Goal: Complete application form: Complete application form

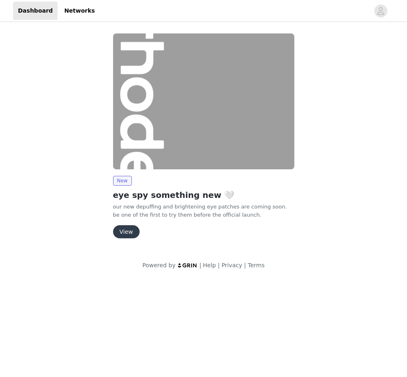
click at [126, 234] on button "View" at bounding box center [126, 232] width 27 height 13
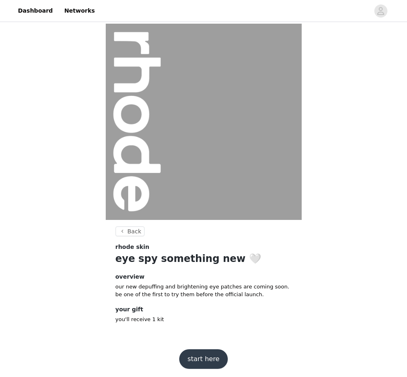
click at [213, 361] on button "start here" at bounding box center [203, 360] width 48 height 20
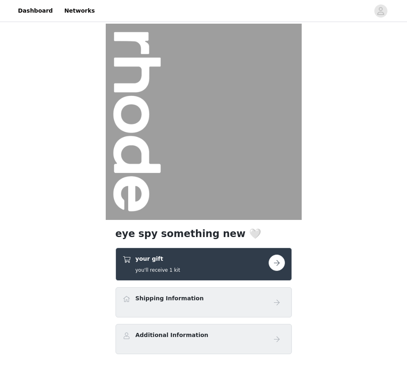
scroll to position [46, 0]
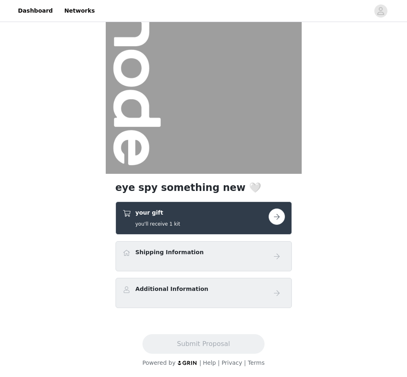
click at [276, 217] on button "button" at bounding box center [277, 217] width 16 height 16
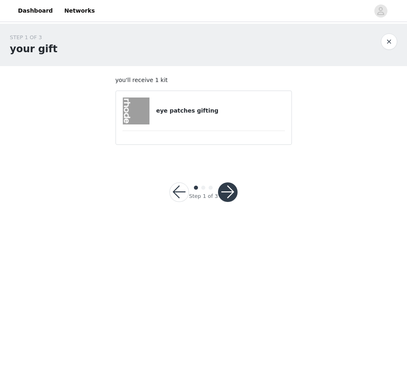
click at [236, 131] on div at bounding box center [204, 131] width 163 height 0
click at [209, 98] on div "eye patches gifting" at bounding box center [204, 111] width 163 height 27
click at [182, 112] on h4 "eye patches gifting" at bounding box center [220, 111] width 129 height 9
click at [227, 194] on button "button" at bounding box center [228, 193] width 20 height 20
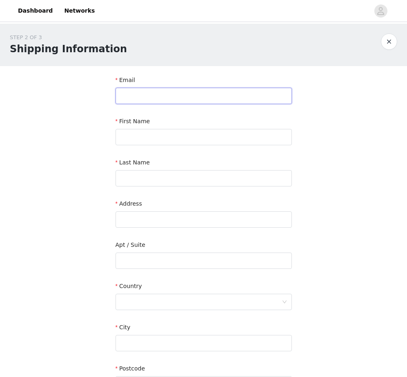
click at [231, 100] on input "text" at bounding box center [204, 96] width 176 height 16
type input "[PERSON_NAME][EMAIL_ADDRESS][DOMAIN_NAME]"
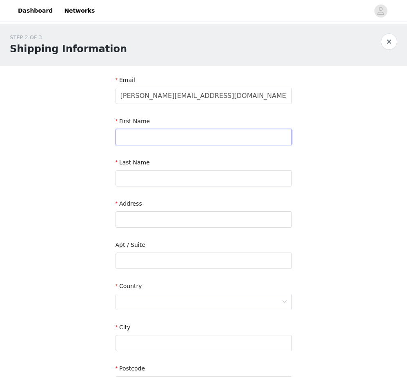
type input "[PERSON_NAME]"
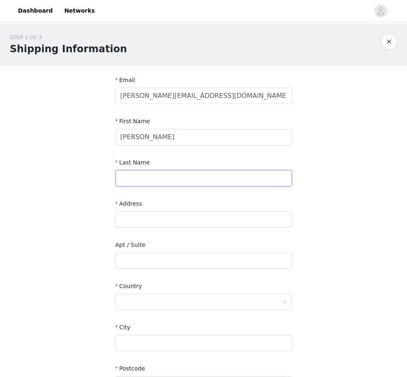
type input "[PERSON_NAME]"
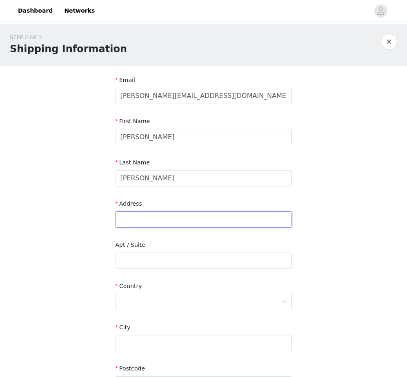
type input "[STREET_ADDRESS]"
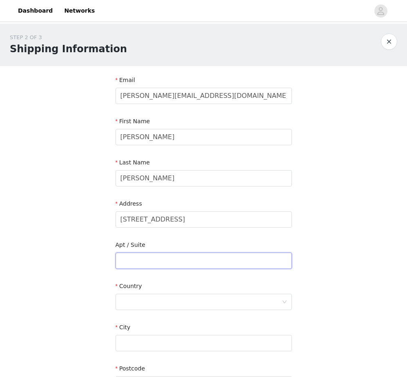
type input "4 - leave at door NOT mailroom please"
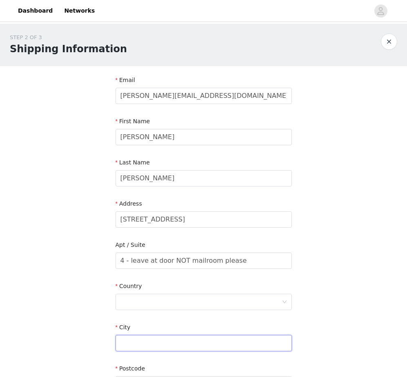
type input "[GEOGRAPHIC_DATA]"
type input "90291"
type input "7785495234"
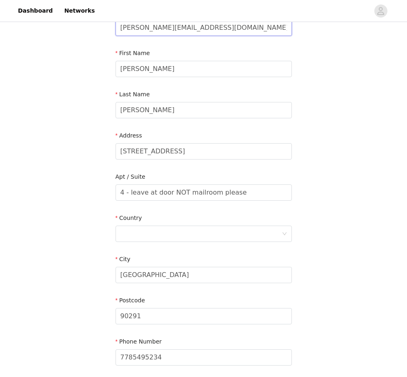
scroll to position [69, 0]
click at [202, 233] on div at bounding box center [201, 234] width 161 height 16
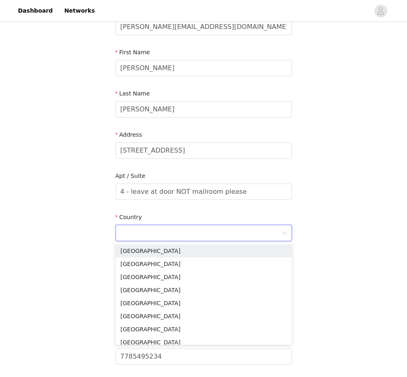
type input "u"
click at [187, 252] on li "[GEOGRAPHIC_DATA]" at bounding box center [204, 251] width 176 height 13
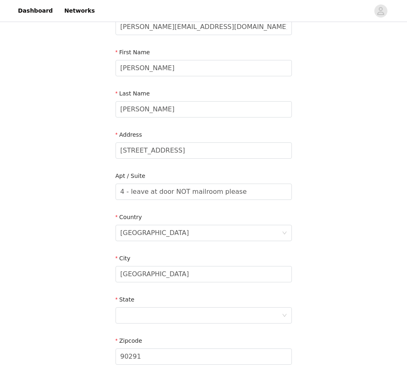
scroll to position [179, 0]
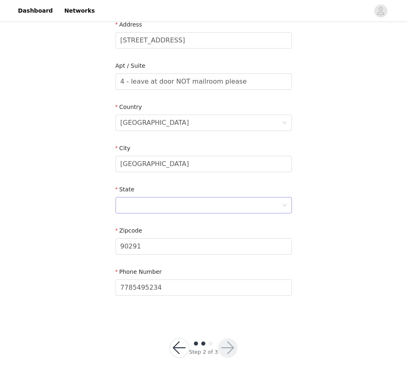
click at [178, 208] on div at bounding box center [201, 206] width 161 height 16
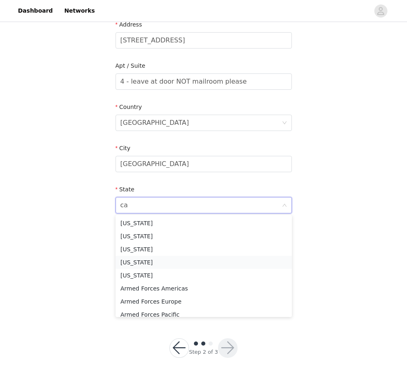
type input "cal"
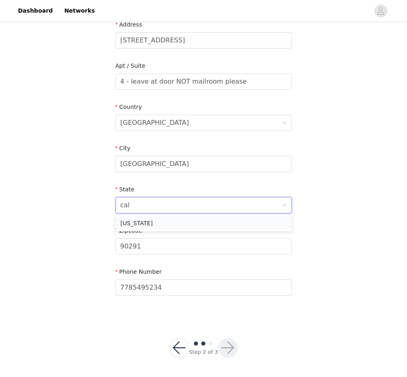
click at [164, 220] on li "[US_STATE]" at bounding box center [204, 223] width 176 height 13
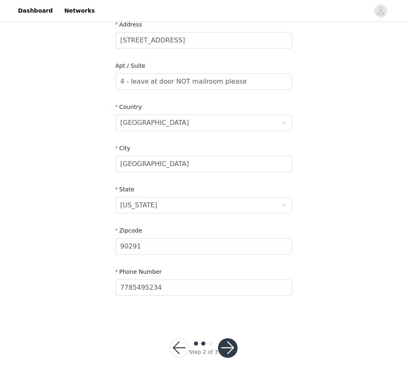
click at [233, 350] on button "button" at bounding box center [228, 349] width 20 height 20
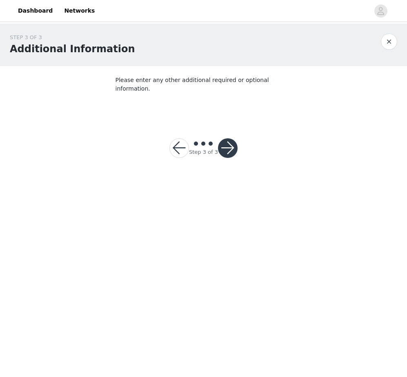
click at [232, 147] on button "button" at bounding box center [228, 148] width 20 height 20
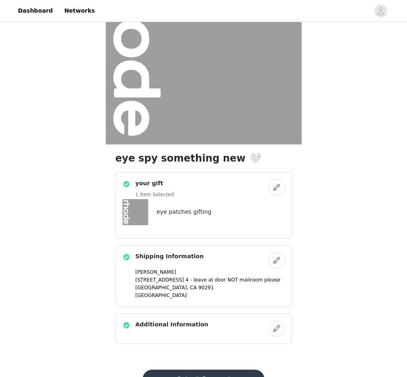
scroll to position [111, 0]
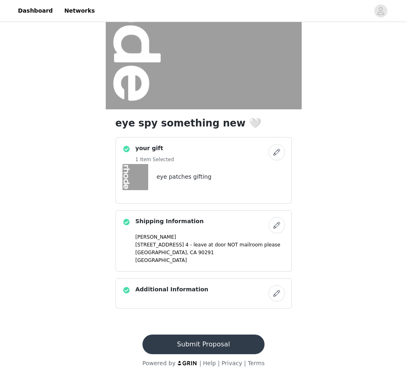
click at [223, 346] on button "Submit Proposal" at bounding box center [204, 345] width 122 height 20
